Goal: Transaction & Acquisition: Book appointment/travel/reservation

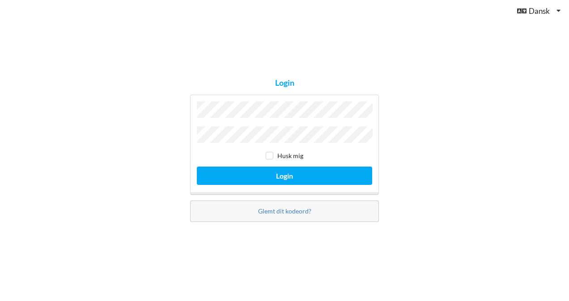
click at [197, 167] on button "Login" at bounding box center [284, 176] width 175 height 18
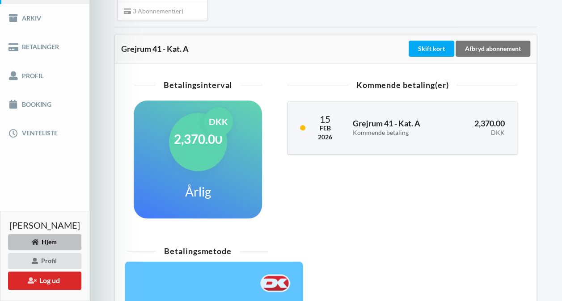
scroll to position [138, 0]
click at [46, 109] on link "Booking" at bounding box center [44, 104] width 89 height 29
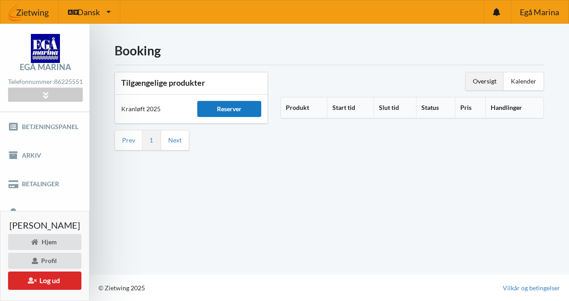
click at [226, 110] on div "Reserver" at bounding box center [228, 109] width 63 height 16
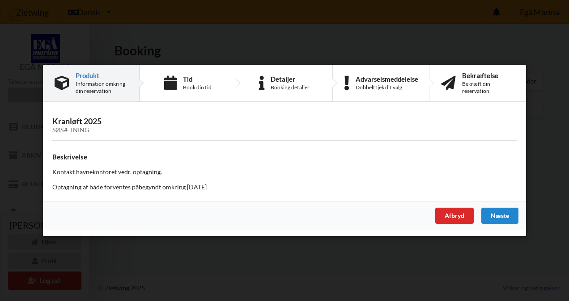
click at [446, 213] on div "Afbryd" at bounding box center [454, 216] width 38 height 16
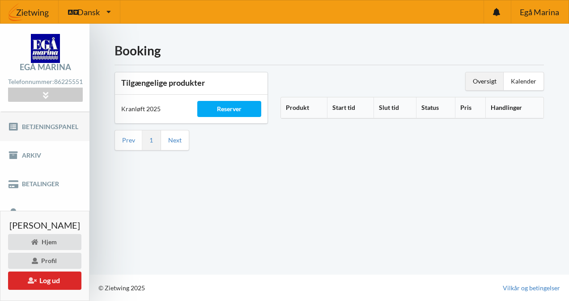
click at [39, 128] on link "Betjeningspanel" at bounding box center [44, 126] width 89 height 29
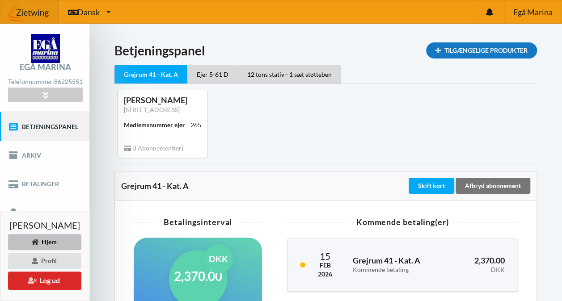
click at [476, 54] on div "Tilgængelige Produkter" at bounding box center [481, 50] width 111 height 16
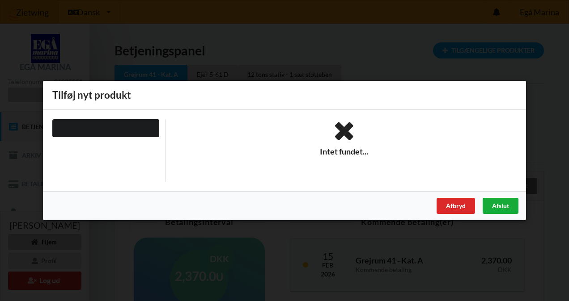
click at [501, 207] on div "Afslut" at bounding box center [500, 206] width 36 height 16
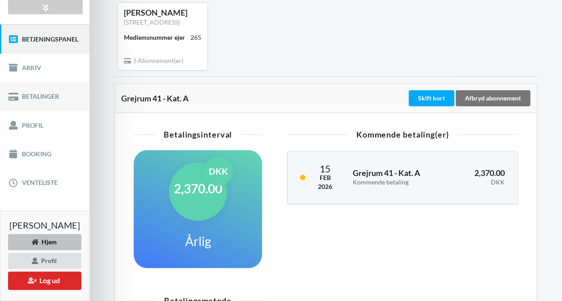
scroll to position [88, 0]
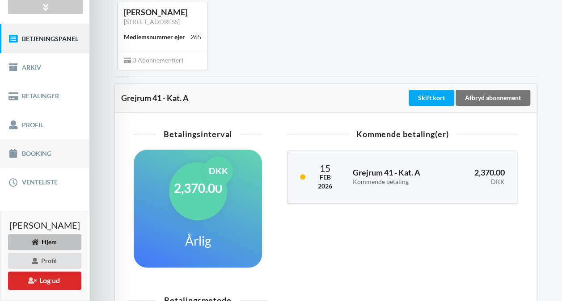
click at [29, 158] on link "Booking" at bounding box center [44, 153] width 89 height 29
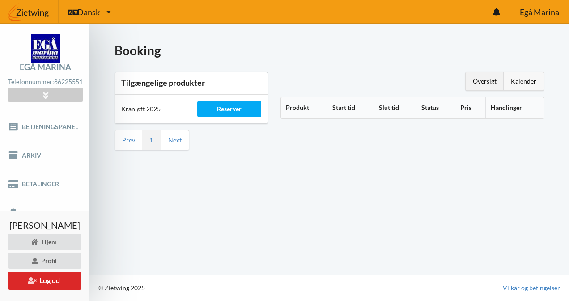
click at [520, 87] on div "Kalender" at bounding box center [523, 81] width 40 height 18
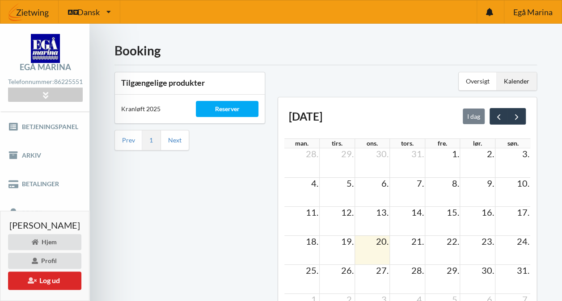
scroll to position [80, 0]
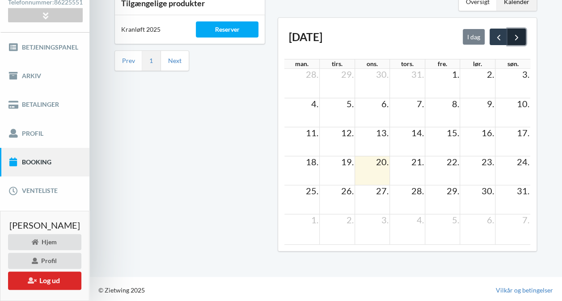
click at [518, 35] on span "next" at bounding box center [516, 37] width 9 height 9
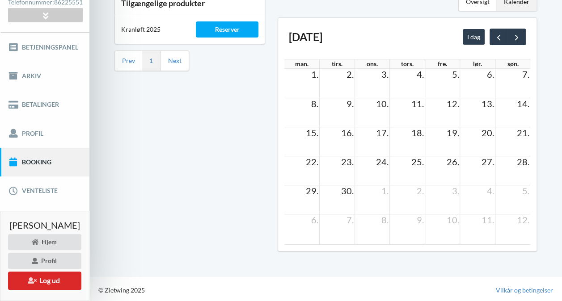
click at [340, 201] on td at bounding box center [336, 199] width 35 height 29
click at [353, 178] on td at bounding box center [336, 170] width 35 height 29
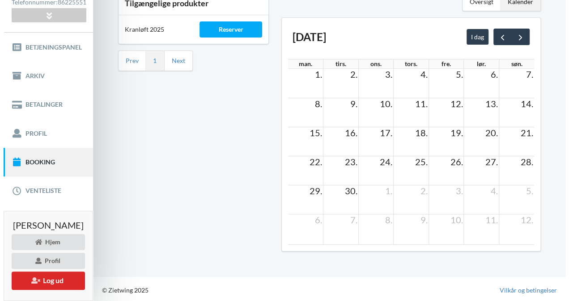
scroll to position [0, 0]
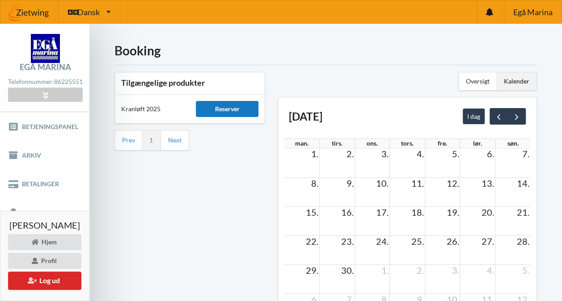
click at [232, 108] on div "Reserver" at bounding box center [227, 109] width 62 height 16
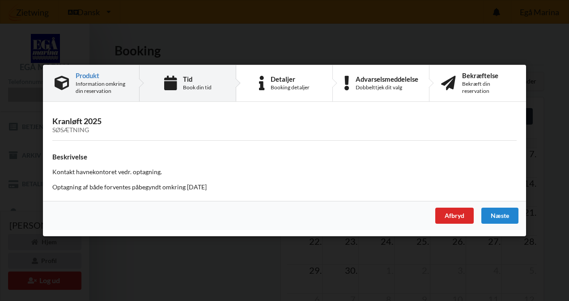
click at [191, 76] on div "Tid" at bounding box center [197, 79] width 29 height 7
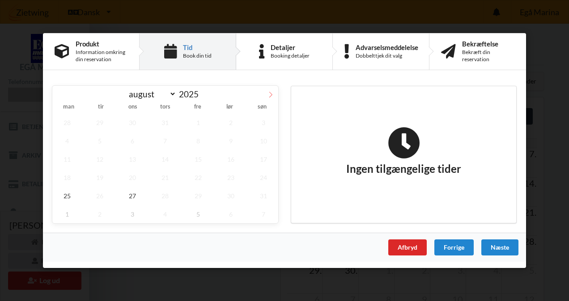
click at [272, 94] on icon at bounding box center [270, 95] width 6 height 6
select select "9"
click at [131, 122] on span "1" at bounding box center [133, 123] width 30 height 18
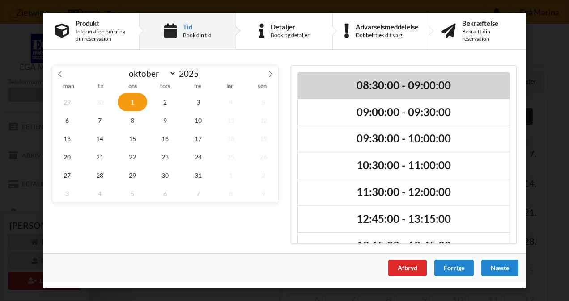
click at [400, 88] on h2 "08:30:00 - 09:00:00" at bounding box center [403, 86] width 199 height 14
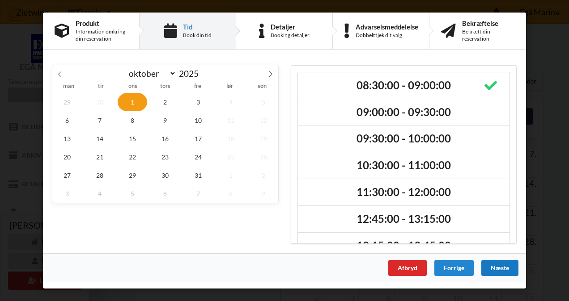
click at [498, 263] on div "Næste" at bounding box center [499, 268] width 37 height 16
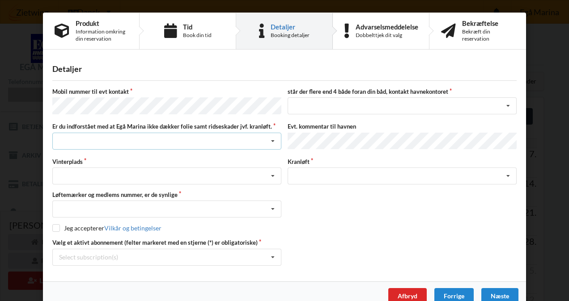
click at [273, 145] on icon at bounding box center [272, 141] width 13 height 17
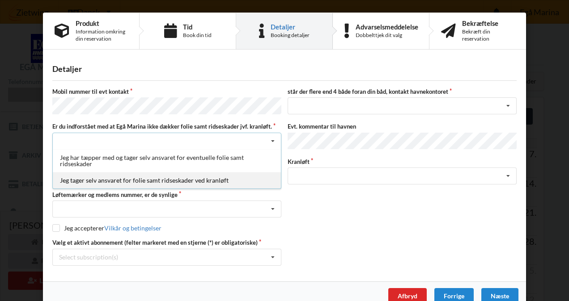
click at [132, 180] on div "Jeg tager selv ansvaret for folie samt ridseskader ved kranløft" at bounding box center [167, 180] width 228 height 17
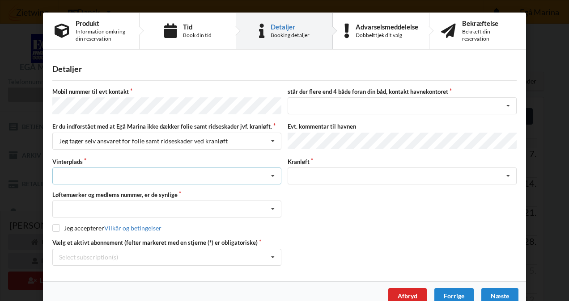
click at [185, 170] on div "Landplads nr. 1 Landplads nr. 2 Landplads nr.3 Landplads nr. 4 Landplads nr. 5 …" at bounding box center [166, 176] width 229 height 17
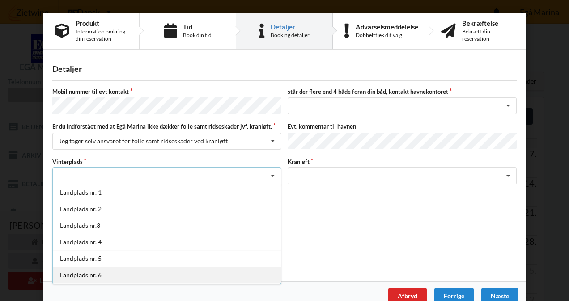
click at [67, 271] on div "Landplads nr. 6" at bounding box center [167, 275] width 228 height 17
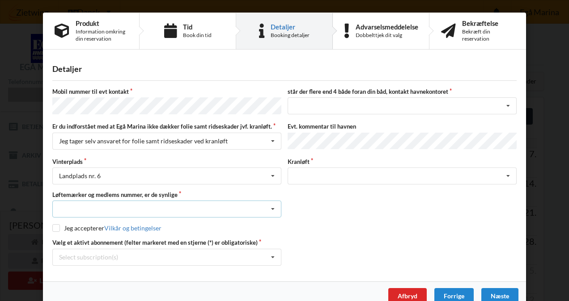
click at [270, 206] on icon at bounding box center [272, 209] width 13 height 17
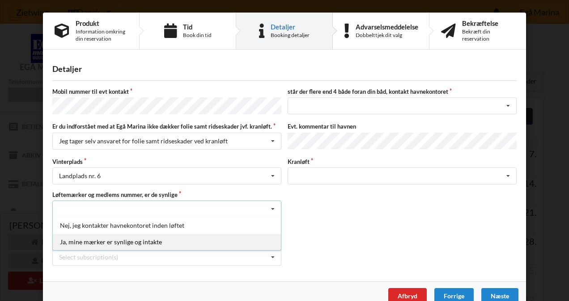
click at [101, 242] on div "Ja, mine mærker er synlige og intakte" at bounding box center [167, 242] width 228 height 17
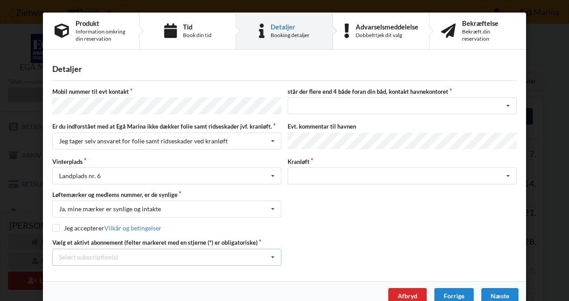
click at [274, 249] on icon at bounding box center [272, 257] width 13 height 17
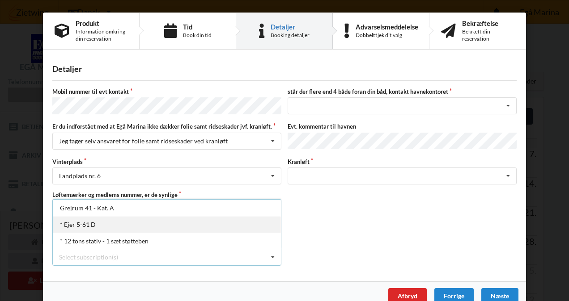
click at [83, 223] on div "* Ejer 5-61 D" at bounding box center [167, 224] width 228 height 17
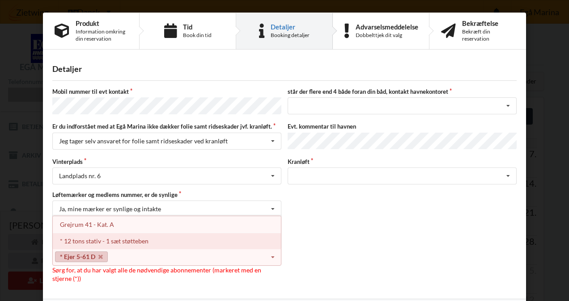
click at [101, 239] on div "* 12 tons stativ - 1 sæt støtteben" at bounding box center [167, 241] width 228 height 17
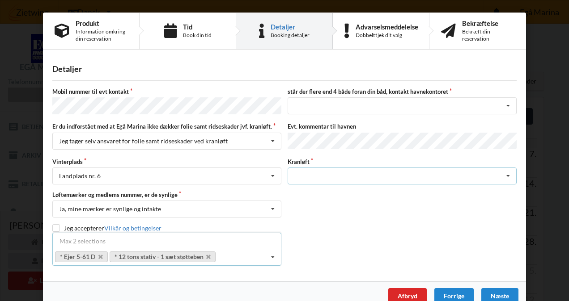
click at [501, 172] on icon at bounding box center [507, 176] width 13 height 17
click at [323, 239] on div "Vælg et aktivt abonnement (felter markeret med en stjerne (*) er obligatoriske)…" at bounding box center [284, 252] width 470 height 27
click at [405, 288] on div "Afbryd" at bounding box center [407, 296] width 38 height 16
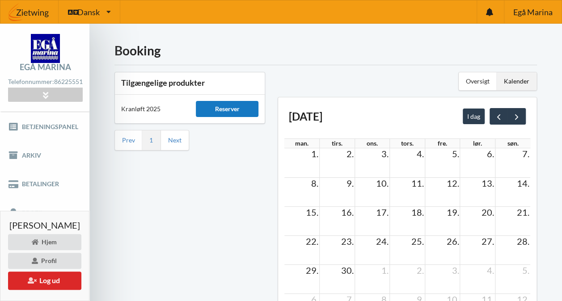
click at [220, 109] on div "Reserver" at bounding box center [227, 109] width 62 height 16
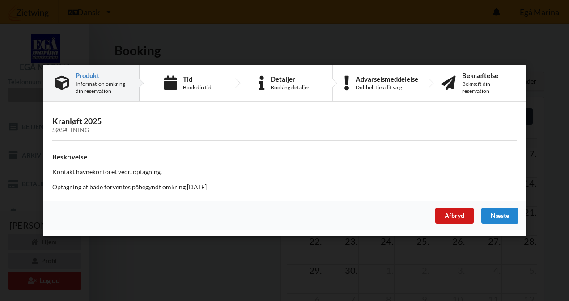
click at [445, 215] on div "Afbryd" at bounding box center [454, 216] width 38 height 16
